Goal: Transaction & Acquisition: Purchase product/service

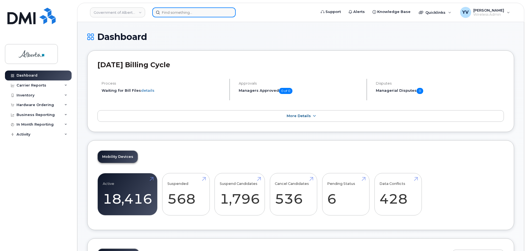
click at [167, 10] on input at bounding box center [193, 12] width 83 height 10
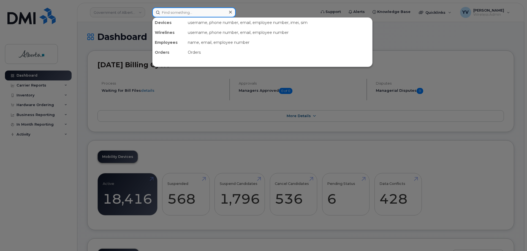
paste input "7802395127"
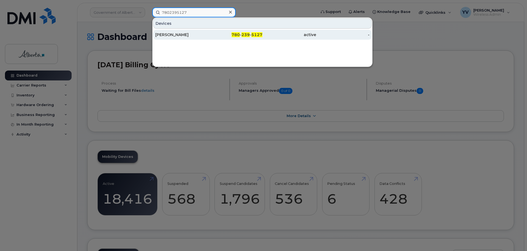
type input "7802395127"
click at [247, 33] on span "239" at bounding box center [245, 34] width 8 height 5
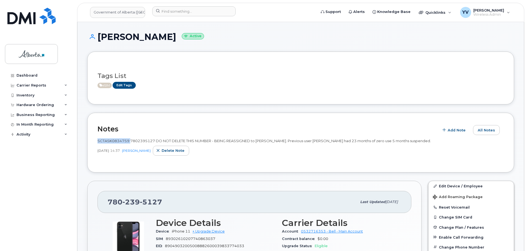
drag, startPoint x: 130, startPoint y: 140, endPoint x: 96, endPoint y: 140, distance: 33.9
click at [96, 140] on div "Notes Add Note All Notes SCTASK0834759 7802395127 DO NOT DELETE THIS NUMBER - B…" at bounding box center [300, 143] width 427 height 60
copy span "SCTASK0834759"
click at [119, 230] on img at bounding box center [128, 237] width 33 height 33
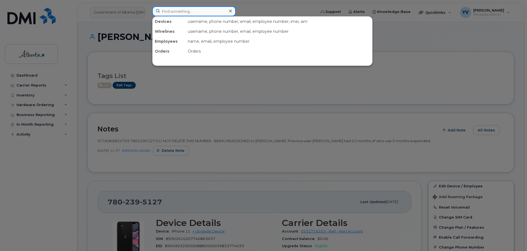
click at [166, 9] on input at bounding box center [193, 11] width 83 height 10
paste input "5873857152"
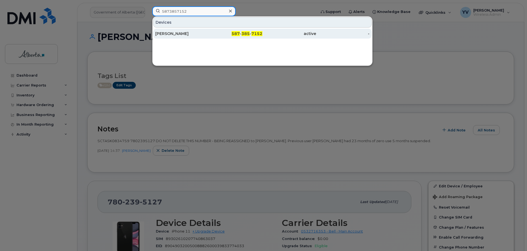
type input "5873857152"
click at [237, 32] on span "587" at bounding box center [236, 33] width 8 height 5
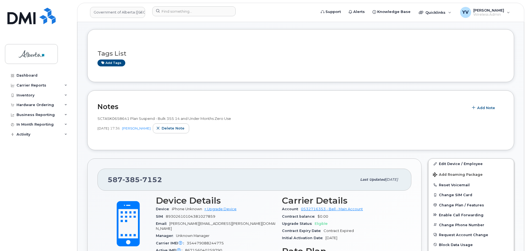
scroll to position [41, 0]
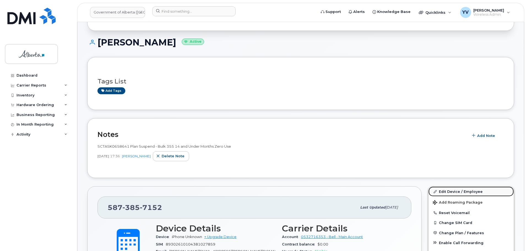
click at [441, 189] on link "Edit Device / Employee" at bounding box center [470, 191] width 85 height 10
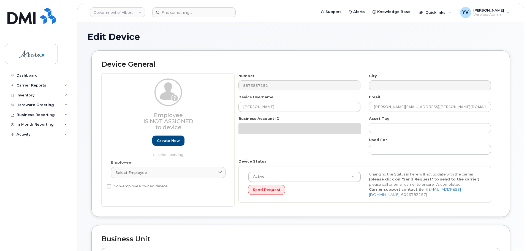
select select "4120335"
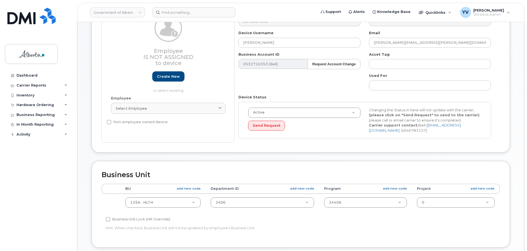
scroll to position [70, 0]
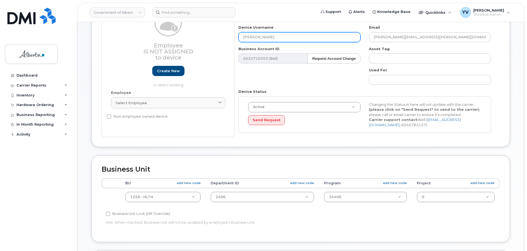
drag, startPoint x: 269, startPoint y: 36, endPoint x: 242, endPoint y: 39, distance: 27.5
click at [242, 39] on input "[PERSON_NAME]" at bounding box center [299, 37] width 122 height 10
paste input "Mojtaba Ahmadizadeh"
type input "Mojtaba Ahmadizadeh"
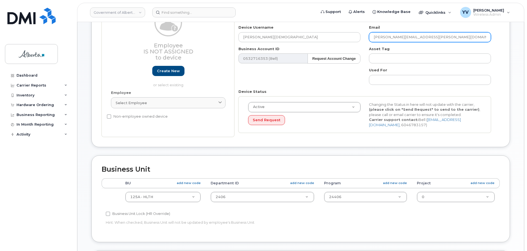
drag, startPoint x: 418, startPoint y: 38, endPoint x: 372, endPoint y: 39, distance: 46.3
click at [373, 39] on input "Glenn.Burton@gov.ab.ca" at bounding box center [430, 37] width 122 height 10
paste input "Mojtaba.Ahmadizadeh"
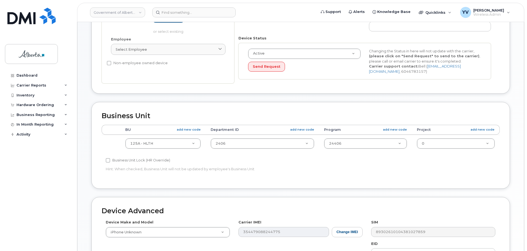
scroll to position [138, 0]
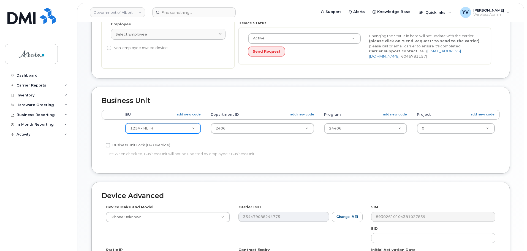
type input "Mojtaba.Ahmadizadeh@gov.ab.ca"
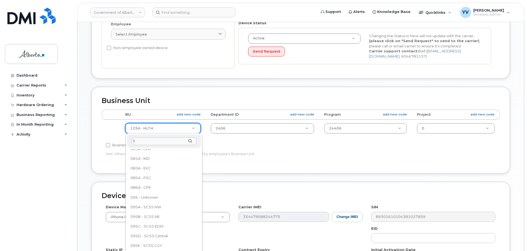
scroll to position [0, 0]
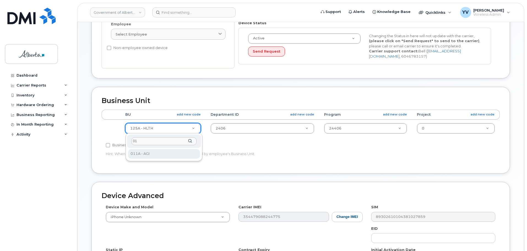
type input "01"
select select "4120336"
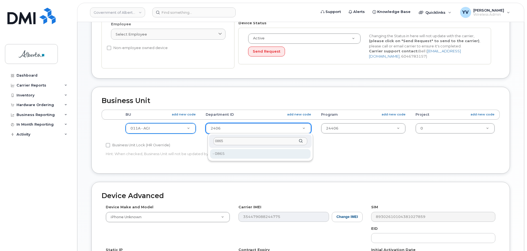
type input "0865"
type input "4752419"
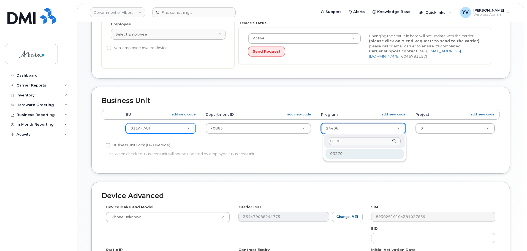
type input "03270"
type input "4753440"
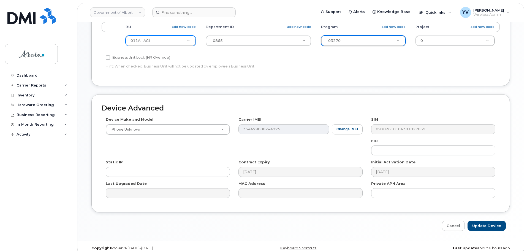
scroll to position [233, 0]
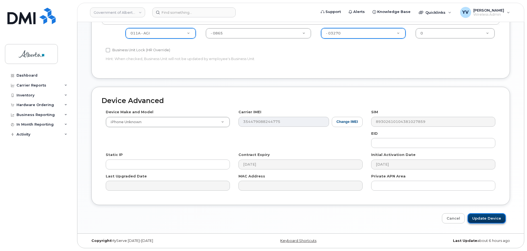
click at [486, 219] on input "Update Device" at bounding box center [486, 218] width 38 height 10
type input "Saving..."
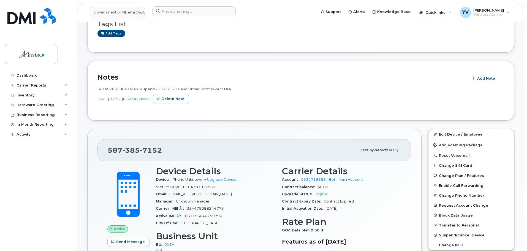
scroll to position [43, 0]
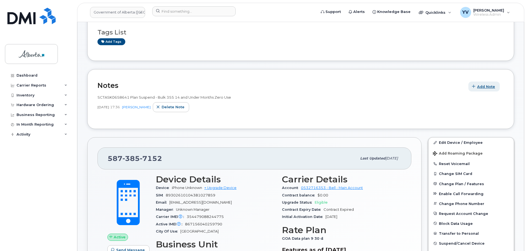
click at [489, 85] on span "Add Note" at bounding box center [486, 86] width 18 height 5
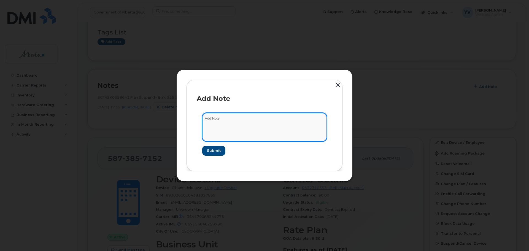
click at [204, 118] on textarea at bounding box center [264, 127] width 124 height 28
paste textarea "SCTASK0835189 5873857152 DO NOT DELETE THIS NUMBER - BEING REASSIGNED to Mojtab…"
type textarea "SCTASK0835189 5873857152 DO NOT DELETE THIS NUMBER - BEING REASSIGNED to Mojtab…"
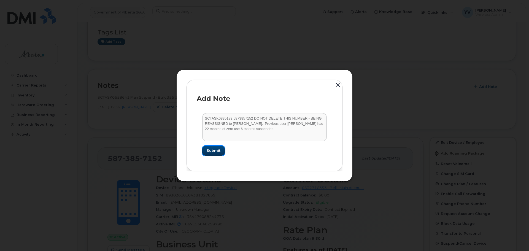
click at [214, 150] on span "Submit" at bounding box center [213, 150] width 14 height 5
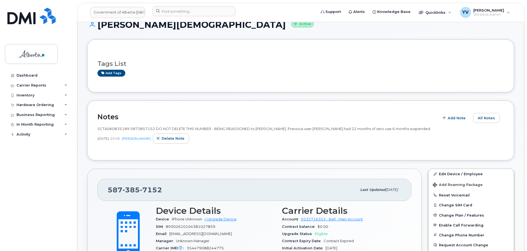
scroll to position [0, 0]
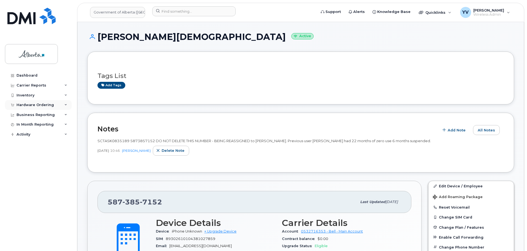
click at [26, 103] on div "Hardware Ordering" at bounding box center [35, 105] width 37 height 4
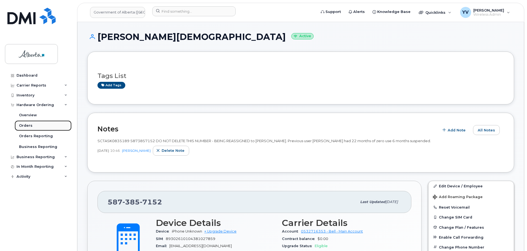
click at [27, 123] on link "Orders" at bounding box center [43, 125] width 57 height 10
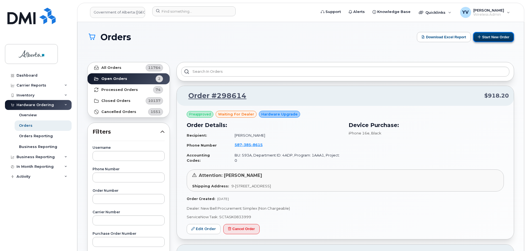
click at [479, 34] on button "Start New Order" at bounding box center [493, 37] width 41 height 10
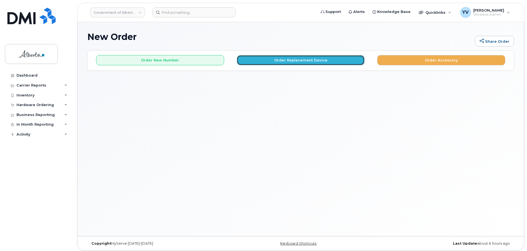
click at [286, 56] on button "Order Replacement Device" at bounding box center [301, 60] width 128 height 10
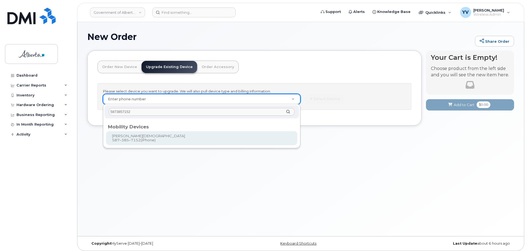
type input "5873857152"
type input "820787"
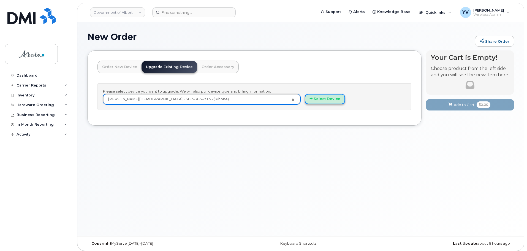
click at [330, 96] on button "Select Device" at bounding box center [325, 99] width 40 height 10
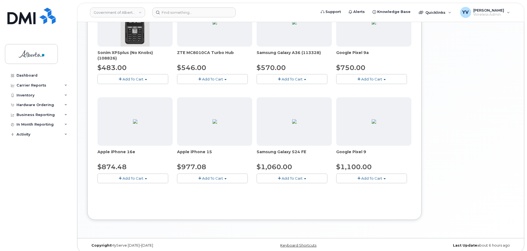
scroll to position [214, 0]
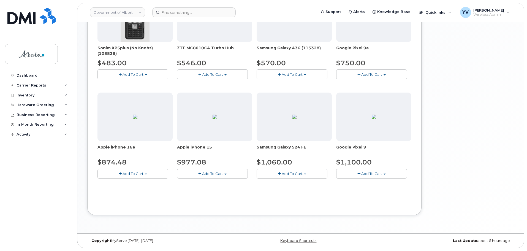
click at [145, 173] on span "button" at bounding box center [146, 173] width 2 height 1
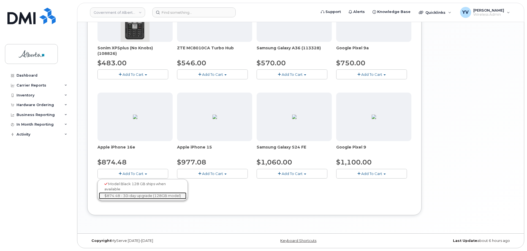
click at [141, 192] on link "$874.48 - 30-day upgrade (128GB model)" at bounding box center [143, 195] width 88 height 7
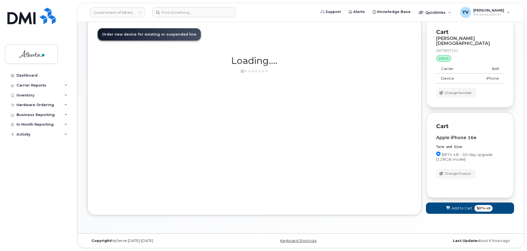
scroll to position [28, 0]
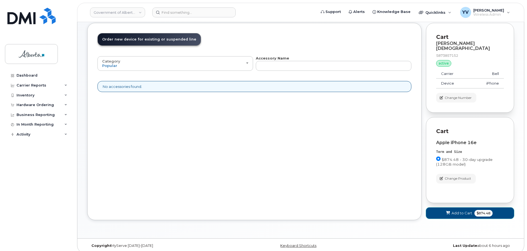
click at [459, 210] on span "Add to Cart" at bounding box center [461, 212] width 21 height 5
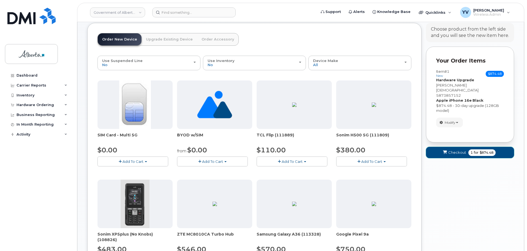
click at [456, 150] on span "Checkout" at bounding box center [457, 152] width 18 height 5
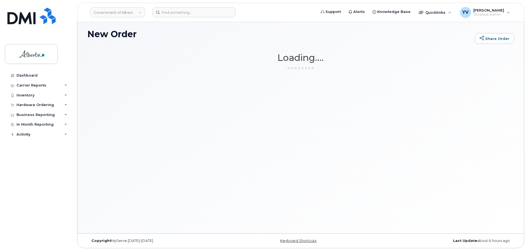
scroll to position [3, 0]
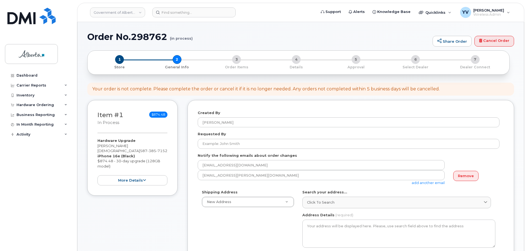
select select
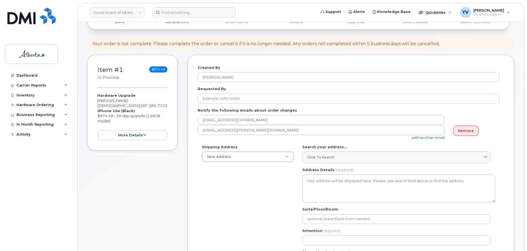
scroll to position [46, 0]
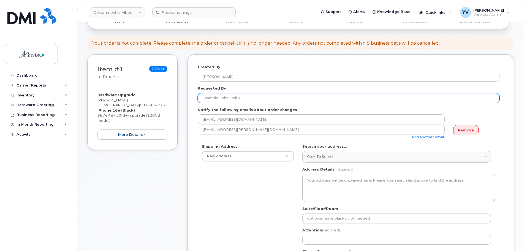
click at [206, 96] on input "Requested By" at bounding box center [349, 98] width 302 height 10
paste input "Carly Duduman"
type input "Carly Duduman"
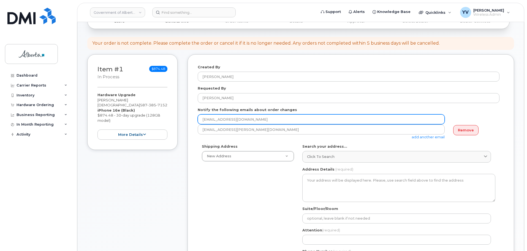
drag, startPoint x: 268, startPoint y: 121, endPoint x: 194, endPoint y: 125, distance: 74.4
click at [194, 125] on div "Created By Yen Vong Requested By Carly Duduman Notify the following emails abou…" at bounding box center [350, 217] width 327 height 326
paste input "carly.duduman"
type input "carly.duduman@gov.ab.ca"
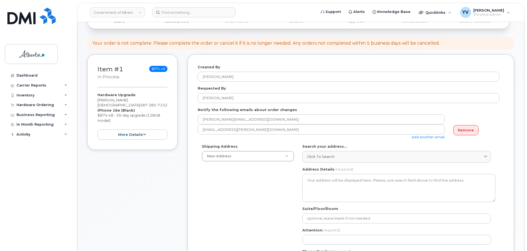
click at [427, 137] on link "add another email" at bounding box center [428, 137] width 33 height 4
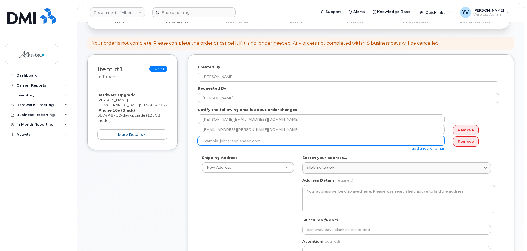
click at [206, 142] on input "email" at bounding box center [321, 141] width 247 height 10
paste input "Michael.Mcallister@gov.ab.ca"
type input "Michael.Mcallister@gov.ab.ca"
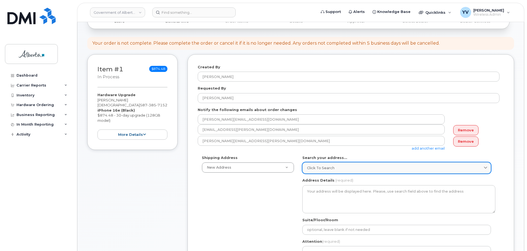
click at [320, 164] on link "Click to search" at bounding box center [396, 167] width 189 height 11
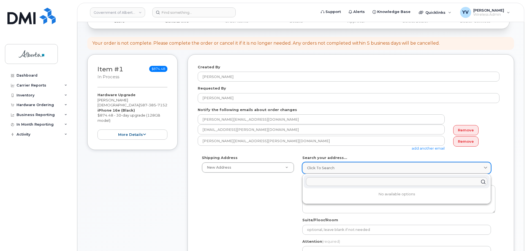
paste input "9820 - 106 Street"
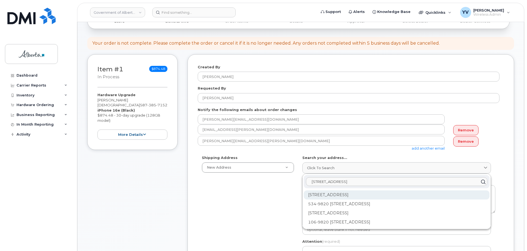
type input "[STREET_ADDRESS]"
click at [364, 208] on div "[STREET_ADDRESS]" at bounding box center [397, 212] width 186 height 9
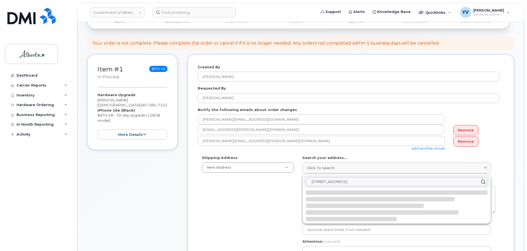
select select
type textarea "9820 106 St NW EDMONTON AB T5K 2J6 CANADA"
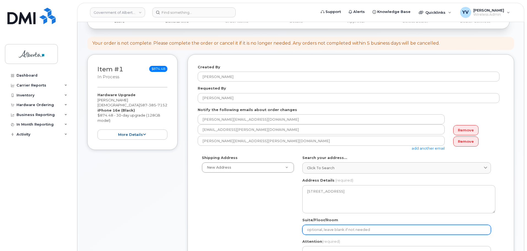
click at [319, 230] on input "Suite/Floor/Room" at bounding box center [396, 230] width 189 height 10
paste input "8th floor"
select select
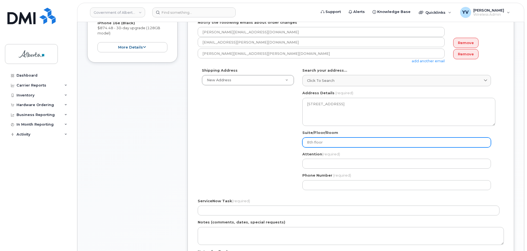
scroll to position [135, 0]
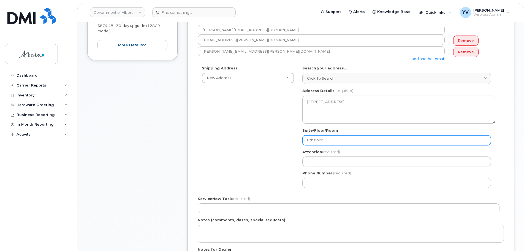
type input "8th floor"
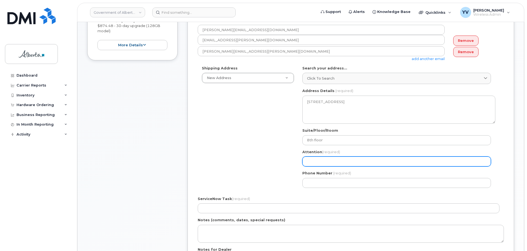
click at [313, 160] on input "Attention (required)" at bounding box center [396, 161] width 189 height 10
paste input "Michael McAllister"
select select
type input "Michael McAllister"
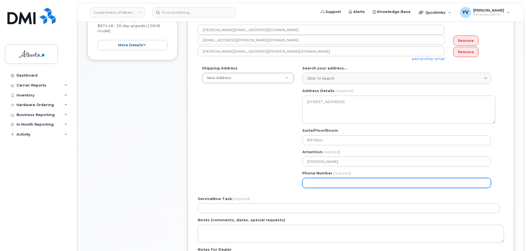
click at [310, 184] on input "Phone Number" at bounding box center [396, 183] width 189 height 10
paste input "7804274003"
select select
type input "7804274003"
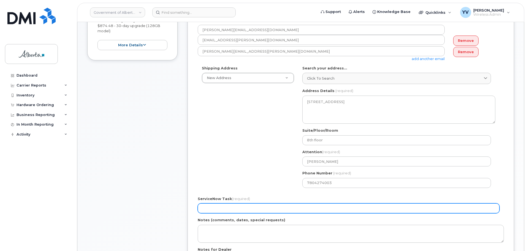
click at [210, 209] on input "ServiceNow Task (required)" at bounding box center [349, 208] width 302 height 10
paste input "SCTASK0835189"
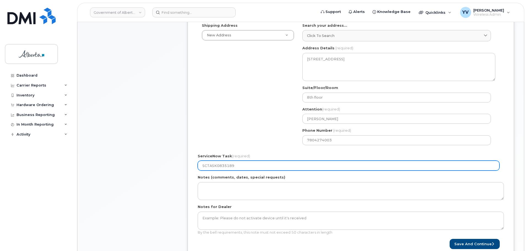
scroll to position [180, 0]
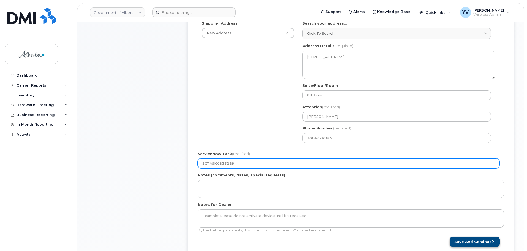
type input "SCTASK0835189"
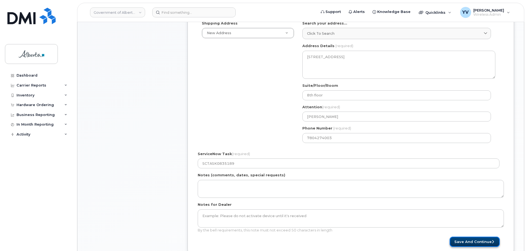
click at [474, 240] on button "Save and Continue" at bounding box center [475, 241] width 50 height 10
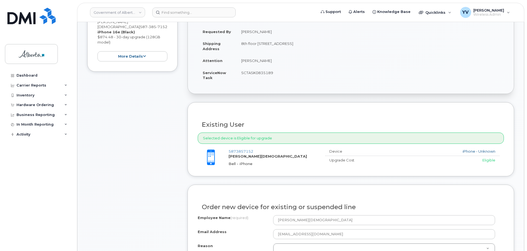
scroll to position [160, 0]
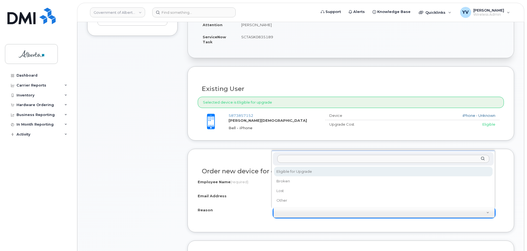
select select "eligible_for_upgrade"
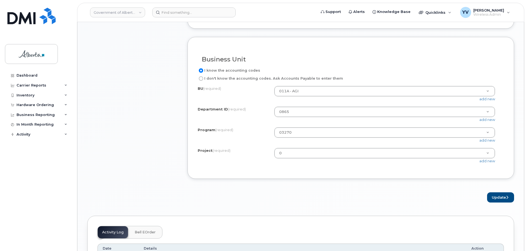
scroll to position [432, 0]
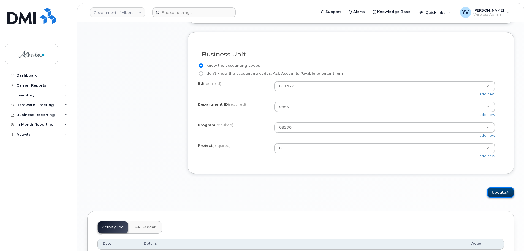
click at [495, 197] on button "Update" at bounding box center [500, 192] width 27 height 10
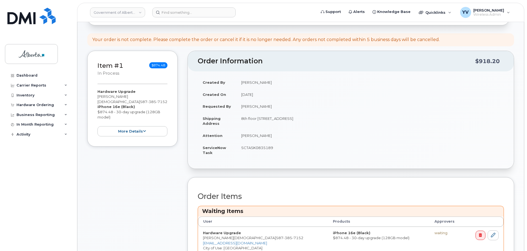
scroll to position [143, 0]
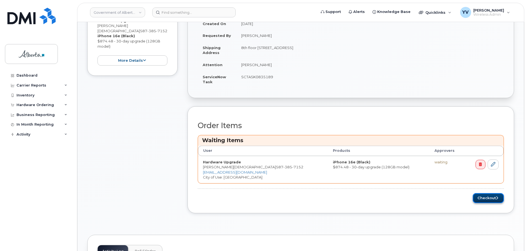
click at [483, 196] on button "Checkout" at bounding box center [488, 198] width 31 height 10
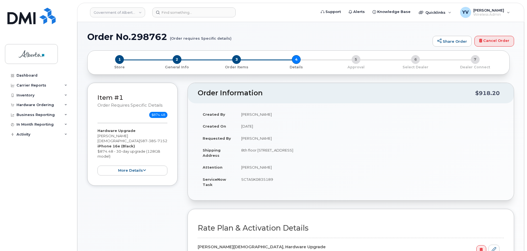
select select
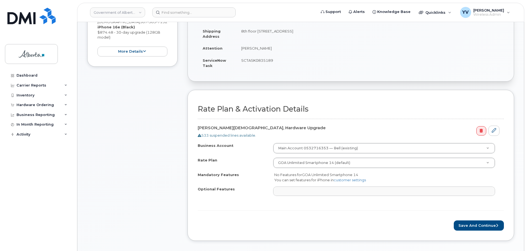
scroll to position [121, 0]
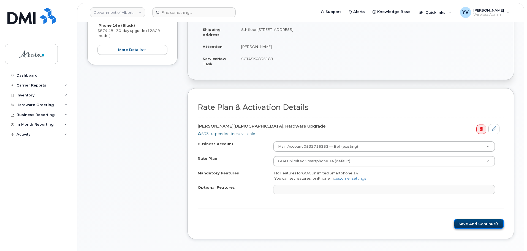
click at [484, 222] on button "Save and Continue" at bounding box center [479, 224] width 50 height 10
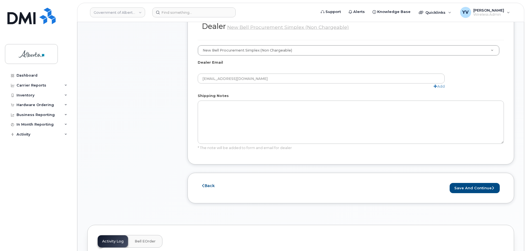
scroll to position [304, 0]
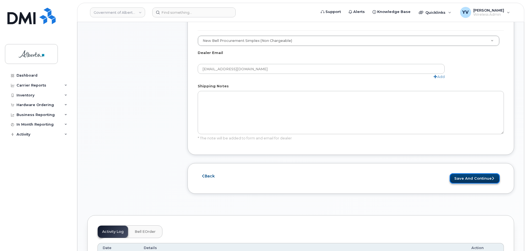
click at [472, 173] on button "Save and Continue" at bounding box center [475, 178] width 50 height 10
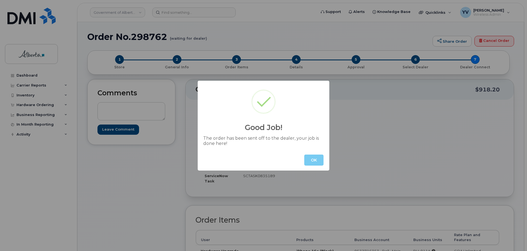
click at [320, 161] on button "OK" at bounding box center [313, 159] width 19 height 11
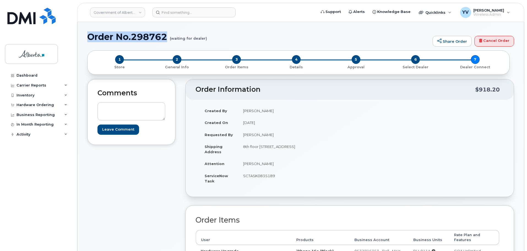
drag, startPoint x: 166, startPoint y: 36, endPoint x: 91, endPoint y: 36, distance: 75.2
click at [91, 36] on h1 "Order No.298762 (waiting for dealer)" at bounding box center [258, 37] width 342 height 10
copy h1 "Order No.298762"
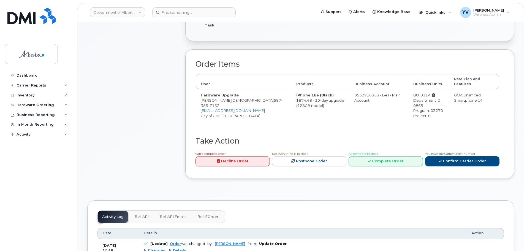
scroll to position [175, 0]
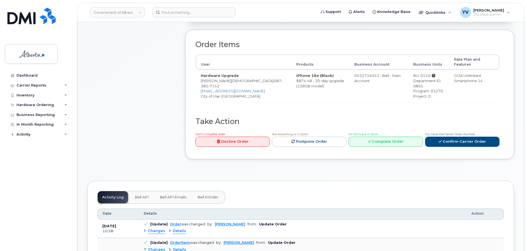
click at [139, 191] on button "Bell API" at bounding box center [141, 197] width 23 height 12
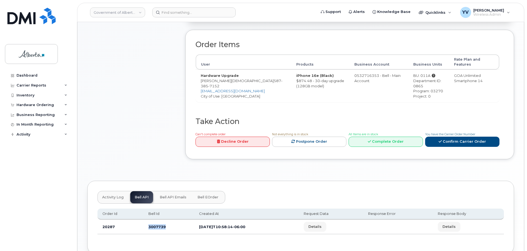
drag, startPoint x: 166, startPoint y: 221, endPoint x: 143, endPoint y: 222, distance: 22.6
click at [143, 222] on td "3007739" at bounding box center [168, 226] width 51 height 15
copy td "3007739"
click at [88, 233] on div "Activity Log Bell API Bell API Emails Bell eOrder Order Id Bell Id Created At R…" at bounding box center [300, 217] width 427 height 73
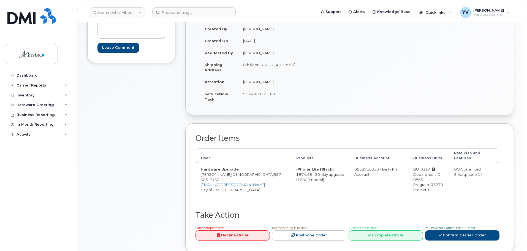
scroll to position [77, 0]
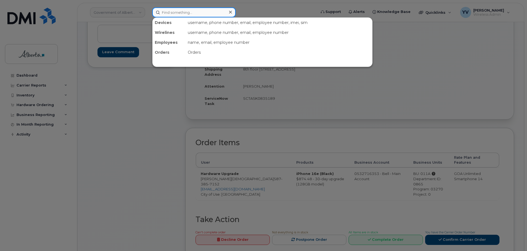
click at [180, 13] on input at bounding box center [193, 12] width 83 height 10
paste input "7802420948"
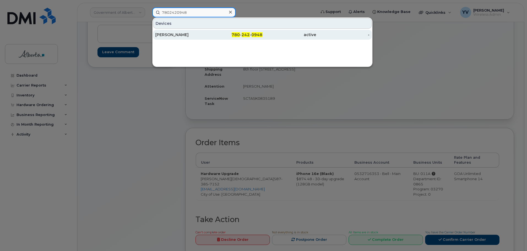
type input "7802420948"
click at [248, 34] on span "242" at bounding box center [245, 34] width 8 height 5
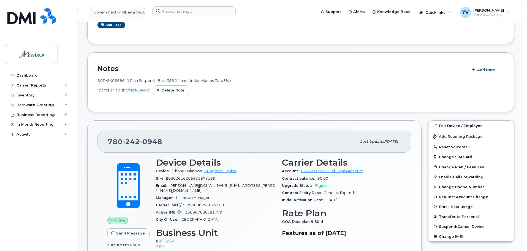
scroll to position [99, 0]
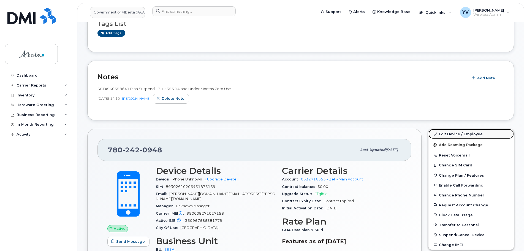
click at [448, 134] on link "Edit Device / Employee" at bounding box center [470, 134] width 85 height 10
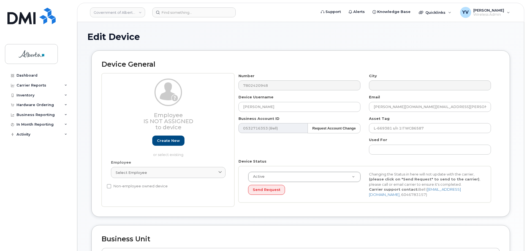
select select "4797682"
drag, startPoint x: 283, startPoint y: 106, endPoint x: 238, endPoint y: 108, distance: 45.2
click at [238, 108] on div "Device Username Nicholas Schmidt" at bounding box center [299, 102] width 130 height 17
paste input "[PERSON_NAME]"
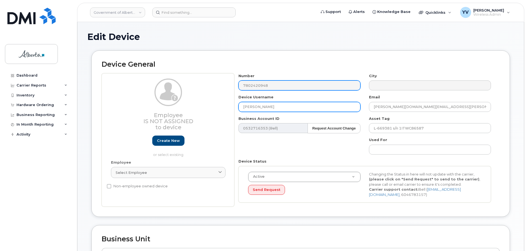
type input "[PERSON_NAME]"
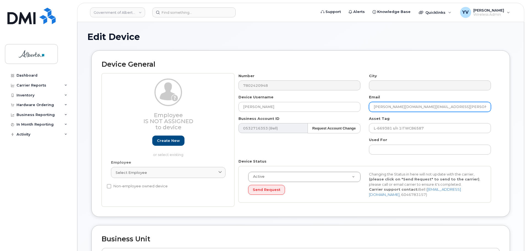
drag, startPoint x: 429, startPoint y: 107, endPoint x: 372, endPoint y: 108, distance: 56.7
click at [372, 108] on input "Nicholas.Schmidt@gov.ab.ca" at bounding box center [430, 107] width 122 height 10
paste input "Arielle.Whitham"
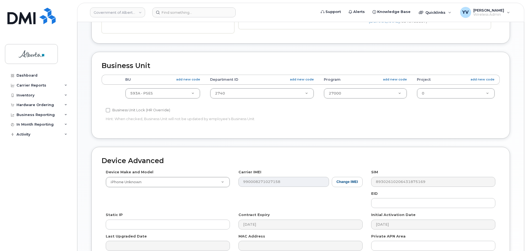
scroll to position [174, 0]
type input "[EMAIL_ADDRESS][PERSON_NAME][DOMAIN_NAME]"
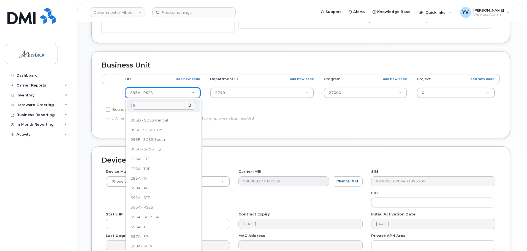
scroll to position [0, 0]
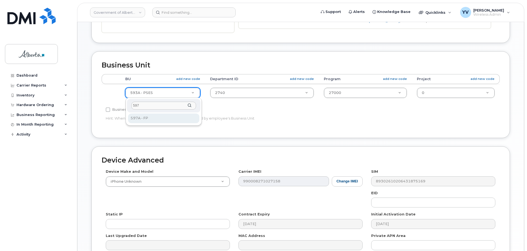
type input "597"
select select "4797726"
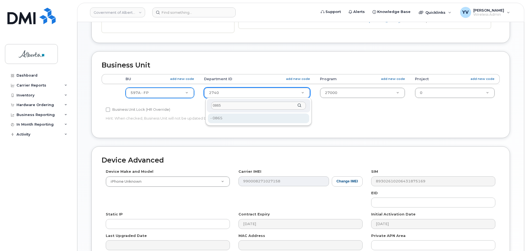
type input "0865"
type input "4752419"
type input "1153"
type input "4752527"
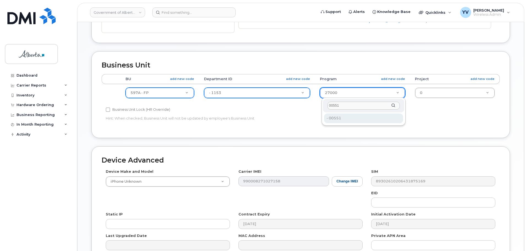
type input "00551"
type input "4753179"
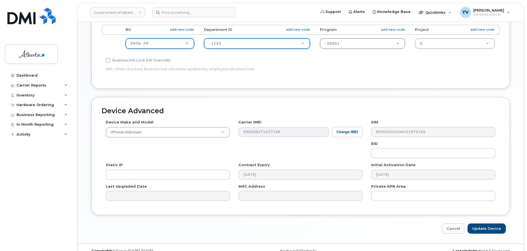
scroll to position [233, 0]
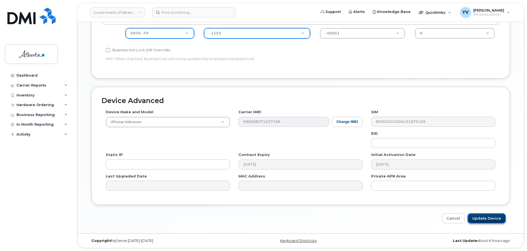
click at [483, 215] on input "Update Device" at bounding box center [486, 218] width 38 height 10
type input "Saving..."
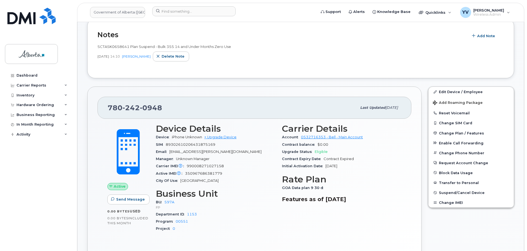
scroll to position [102, 0]
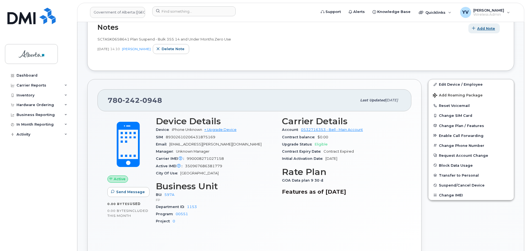
click at [485, 26] on span "Add Note" at bounding box center [486, 28] width 18 height 5
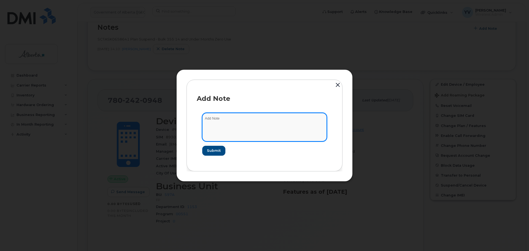
click at [205, 120] on textarea at bounding box center [264, 127] width 124 height 28
paste textarea "SCTASK0834827 7802420948 DO NOT DELETE THIS NUMBER - BEING REASSIGNED to [PERSO…"
type textarea "SCTASK0834827 7802420948 DO NOT DELETE THIS NUMBER - BEING REASSIGNED to [PERSO…"
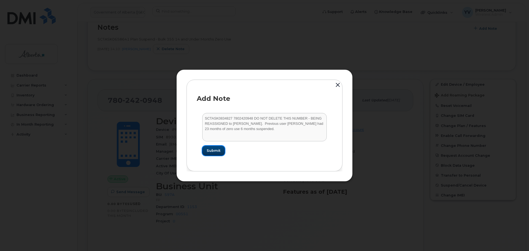
click at [210, 150] on span "Submit" at bounding box center [213, 150] width 14 height 5
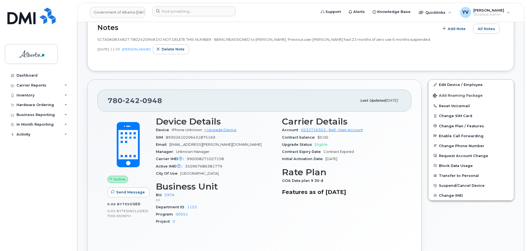
scroll to position [0, 0]
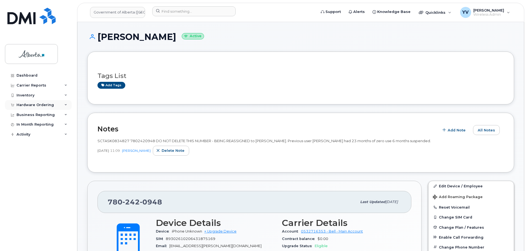
click at [25, 104] on div "Hardware Ordering" at bounding box center [35, 105] width 37 height 4
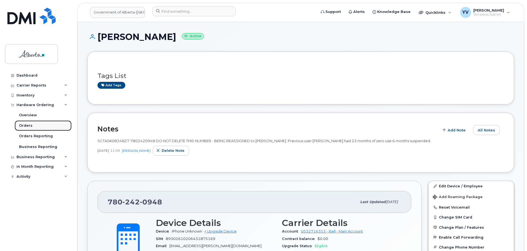
click at [24, 125] on div "Orders" at bounding box center [25, 125] width 13 height 5
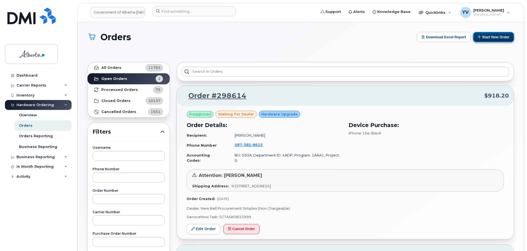
click at [491, 37] on button "Start New Order" at bounding box center [493, 37] width 41 height 10
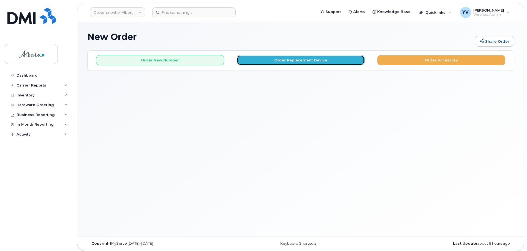
click at [287, 61] on button "Order Replacement Device" at bounding box center [301, 60] width 128 height 10
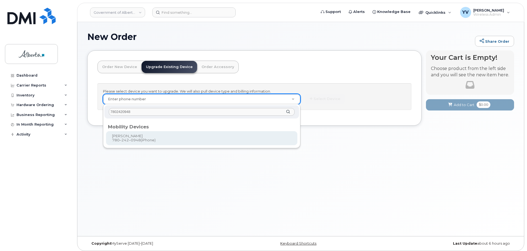
type input "7802420948"
type input "838728"
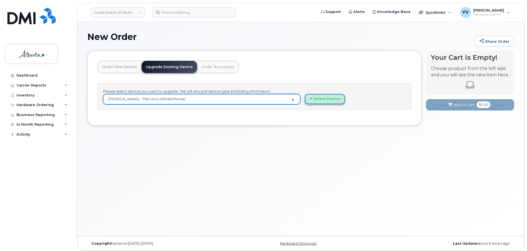
click at [319, 98] on button "Select Device" at bounding box center [325, 99] width 40 height 10
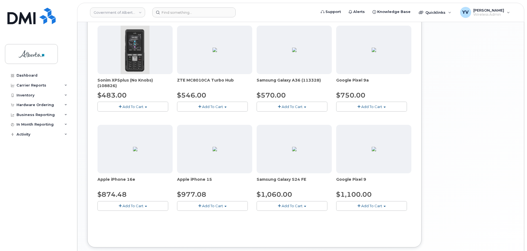
scroll to position [182, 0]
click at [226, 205] on span "button" at bounding box center [225, 205] width 2 height 1
click at [223, 221] on link "$977.08 - 30-day upgrade (128GB model)" at bounding box center [222, 222] width 88 height 7
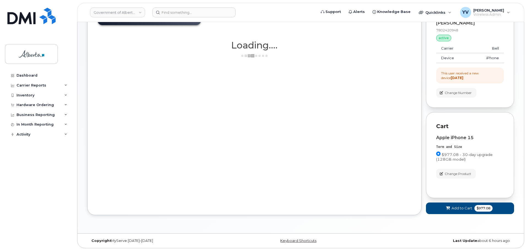
scroll to position [48, 0]
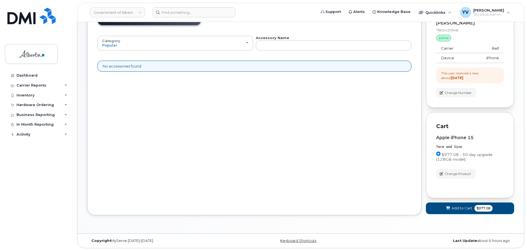
click at [458, 207] on span "Add to Cart" at bounding box center [461, 207] width 21 height 5
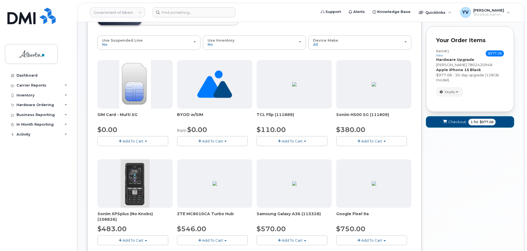
click at [455, 119] on button "Checkout 1 for $977.08" at bounding box center [470, 121] width 88 height 11
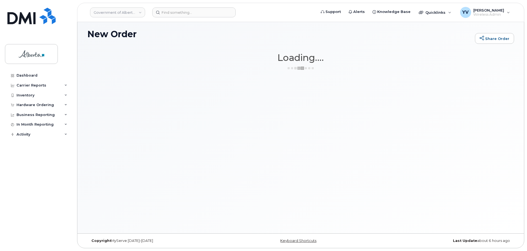
scroll to position [3, 0]
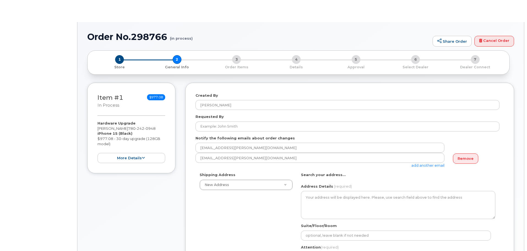
select select
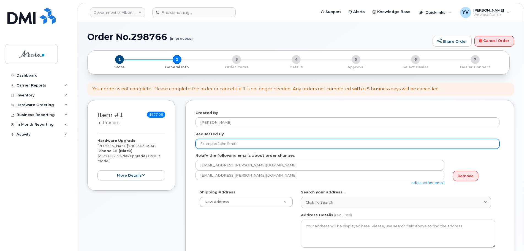
click at [205, 144] on input "Requested By" at bounding box center [347, 144] width 304 height 10
paste input "[PERSON_NAME]"
type input "[PERSON_NAME]"
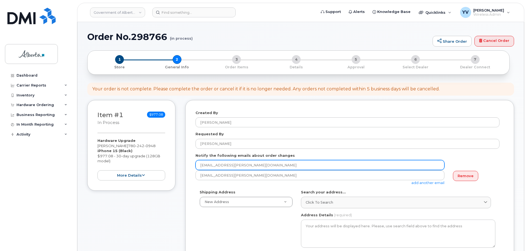
drag, startPoint x: 248, startPoint y: 165, endPoint x: 241, endPoint y: 165, distance: 7.2
click at [241, 165] on input "[EMAIL_ADDRESS][PERSON_NAME][DOMAIN_NAME]" at bounding box center [319, 165] width 249 height 10
drag, startPoint x: 255, startPoint y: 166, endPoint x: 196, endPoint y: 168, distance: 59.2
click at [196, 168] on input "[EMAIL_ADDRESS][PERSON_NAME][DOMAIN_NAME]" at bounding box center [319, 165] width 249 height 10
paste input "[PERSON_NAME][DOMAIN_NAME][PERSON_NAME]"
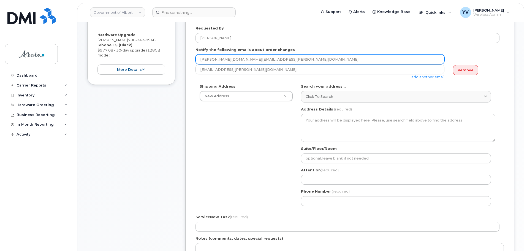
scroll to position [108, 0]
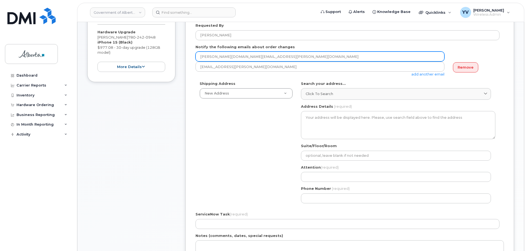
type input "Leah.Norton@gov.ab.ca"
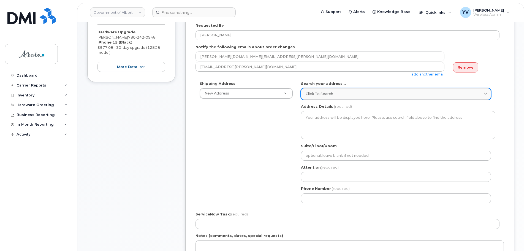
click at [318, 90] on link "Click to search" at bounding box center [396, 93] width 190 height 11
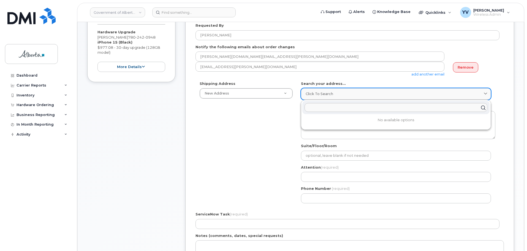
paste input "9820 - 106 Street"
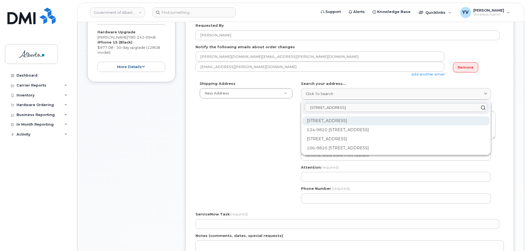
type input "9820 - 106 Street"
click at [353, 134] on div "9820 106 St NW Edmonton AB T5K 2J6" at bounding box center [395, 138] width 187 height 9
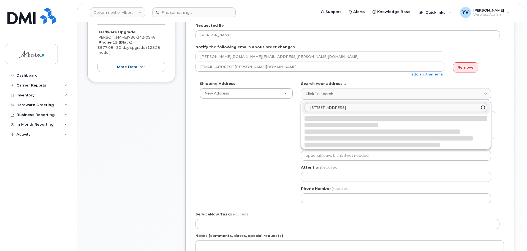
select select
type textarea "9820 106 St NW EDMONTON AB T5K 2J6 CANADA"
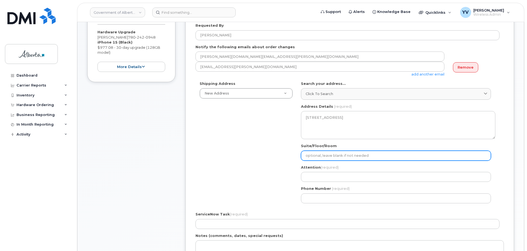
click at [303, 154] on input "Suite/Floor/Room" at bounding box center [396, 156] width 190 height 10
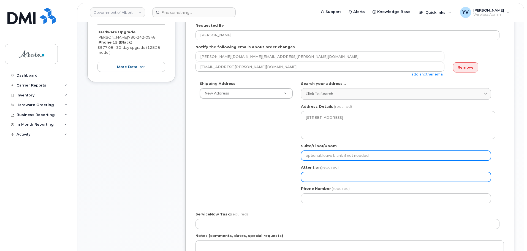
type input "9 Floor"
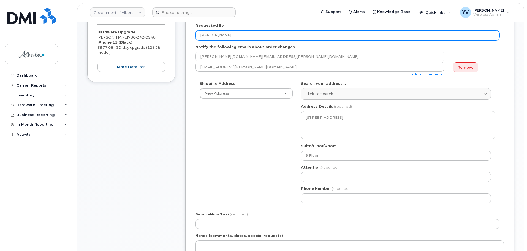
drag, startPoint x: 230, startPoint y: 36, endPoint x: 192, endPoint y: 36, distance: 38.0
click at [192, 36] on div "Created By Yen Vong Requested By Leah Norton Notify the following emails about …" at bounding box center [349, 154] width 329 height 326
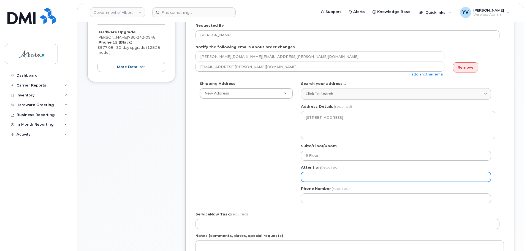
click at [318, 174] on input "Attention (required)" at bounding box center [396, 177] width 190 height 10
paste input "Leah Norton"
select select
type input "Leah Norton"
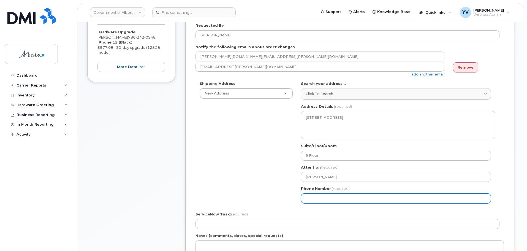
click at [318, 202] on input "Phone Number" at bounding box center [396, 198] width 190 height 10
paste input "7802387049"
select select
type input "7802387049"
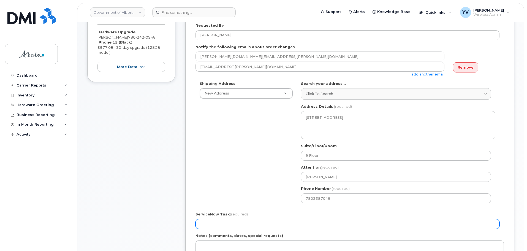
click at [210, 222] on input "ServiceNow Task (required)" at bounding box center [347, 224] width 304 height 10
paste input "SCTASK0834827"
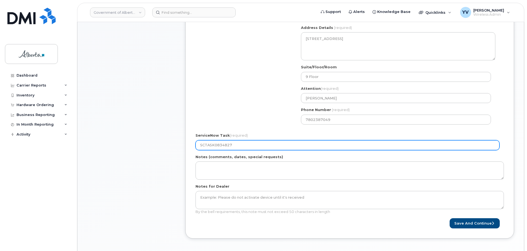
scroll to position [195, 0]
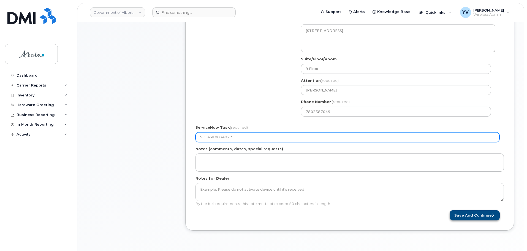
type input "SCTASK0834827"
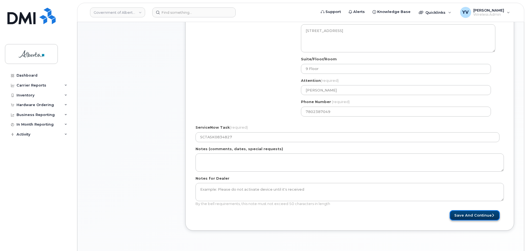
click at [471, 215] on button "Save and Continue" at bounding box center [475, 215] width 50 height 10
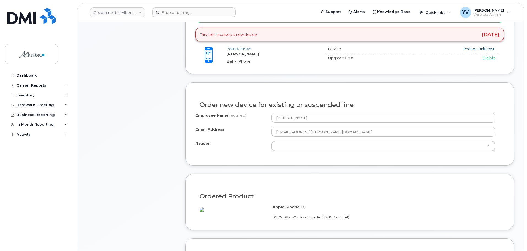
scroll to position [246, 0]
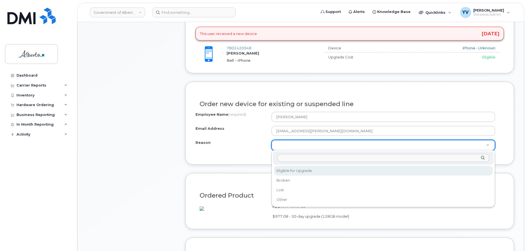
select select "eligible_for_upgrade"
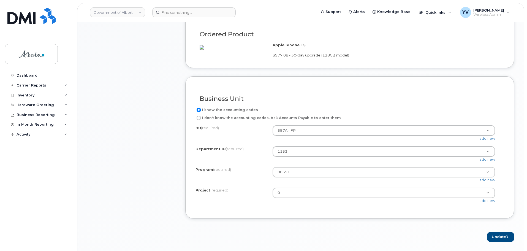
scroll to position [441, 0]
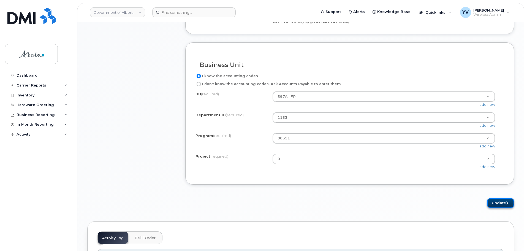
click at [497, 208] on button "Update" at bounding box center [500, 203] width 27 height 10
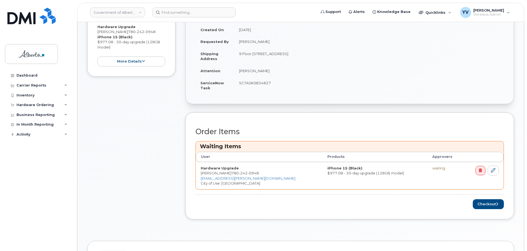
scroll to position [140, 0]
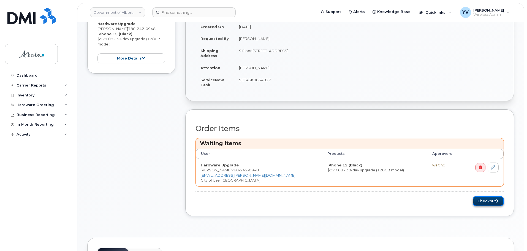
click at [486, 198] on button "Checkout" at bounding box center [488, 201] width 31 height 10
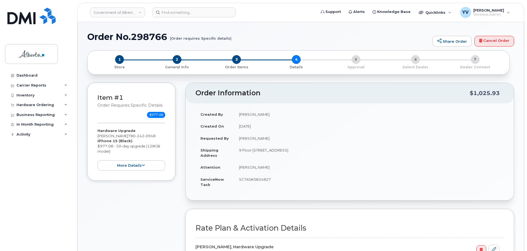
select select
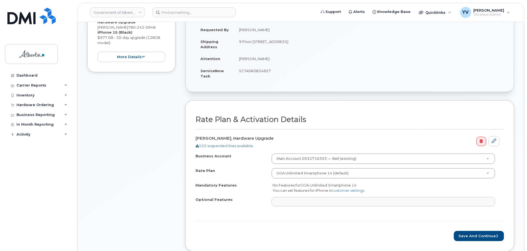
scroll to position [128, 0]
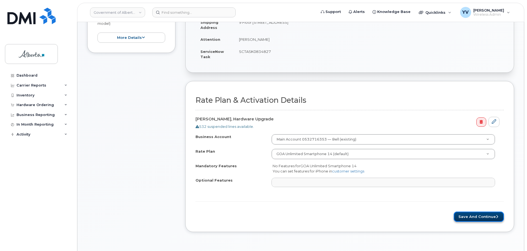
click at [474, 216] on button "Save and Continue" at bounding box center [479, 216] width 50 height 10
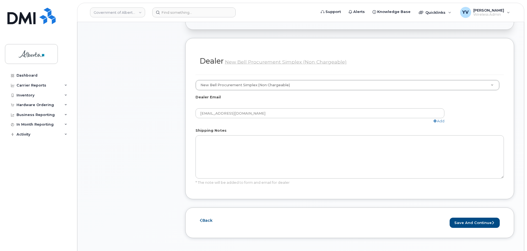
scroll to position [273, 0]
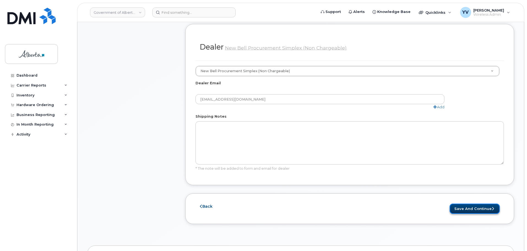
click at [473, 203] on button "Save and Continue" at bounding box center [475, 208] width 50 height 10
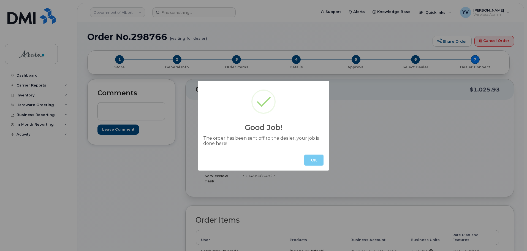
click at [315, 161] on button "OK" at bounding box center [313, 159] width 19 height 11
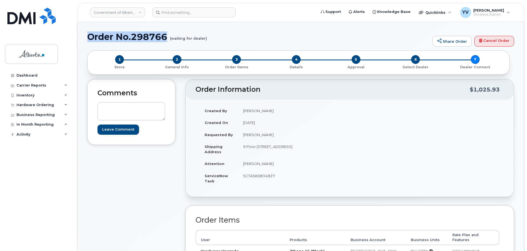
drag, startPoint x: 167, startPoint y: 37, endPoint x: 86, endPoint y: 36, distance: 80.7
copy h1 "Order No.298766"
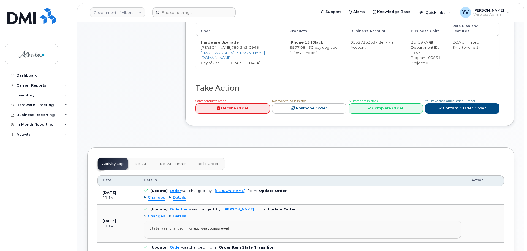
scroll to position [226, 0]
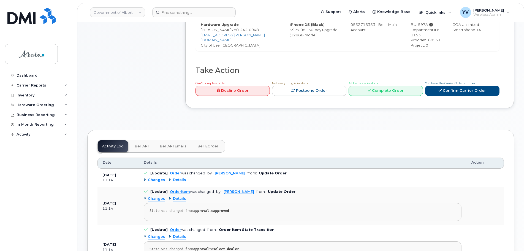
click at [140, 144] on span "Bell API" at bounding box center [142, 146] width 14 height 4
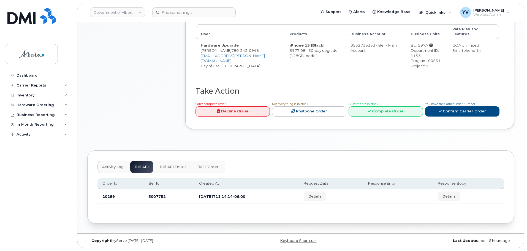
scroll to position [201, 0]
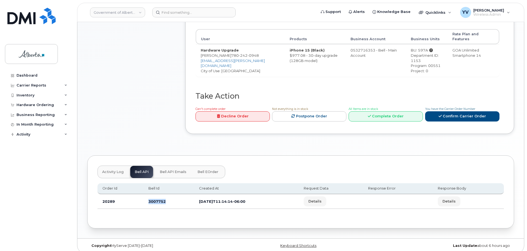
drag, startPoint x: 167, startPoint y: 196, endPoint x: 140, endPoint y: 198, distance: 27.0
click at [140, 198] on tr "20289 3007752 [DATE]T11:14:14-06:00 Details Details" at bounding box center [300, 201] width 406 height 15
copy tr "3007752"
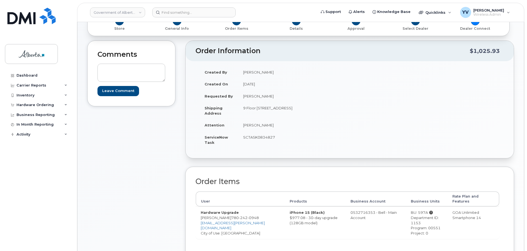
scroll to position [56, 0]
